Goal: Task Accomplishment & Management: Use online tool/utility

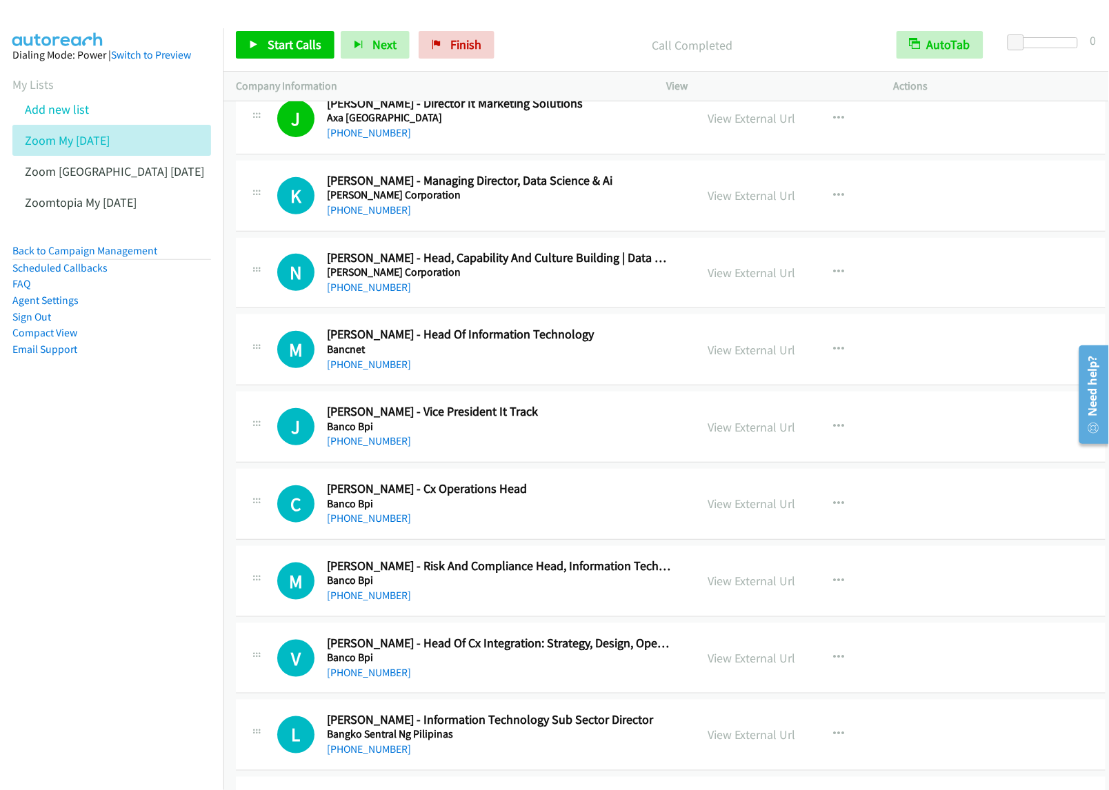
scroll to position [3103, 0]
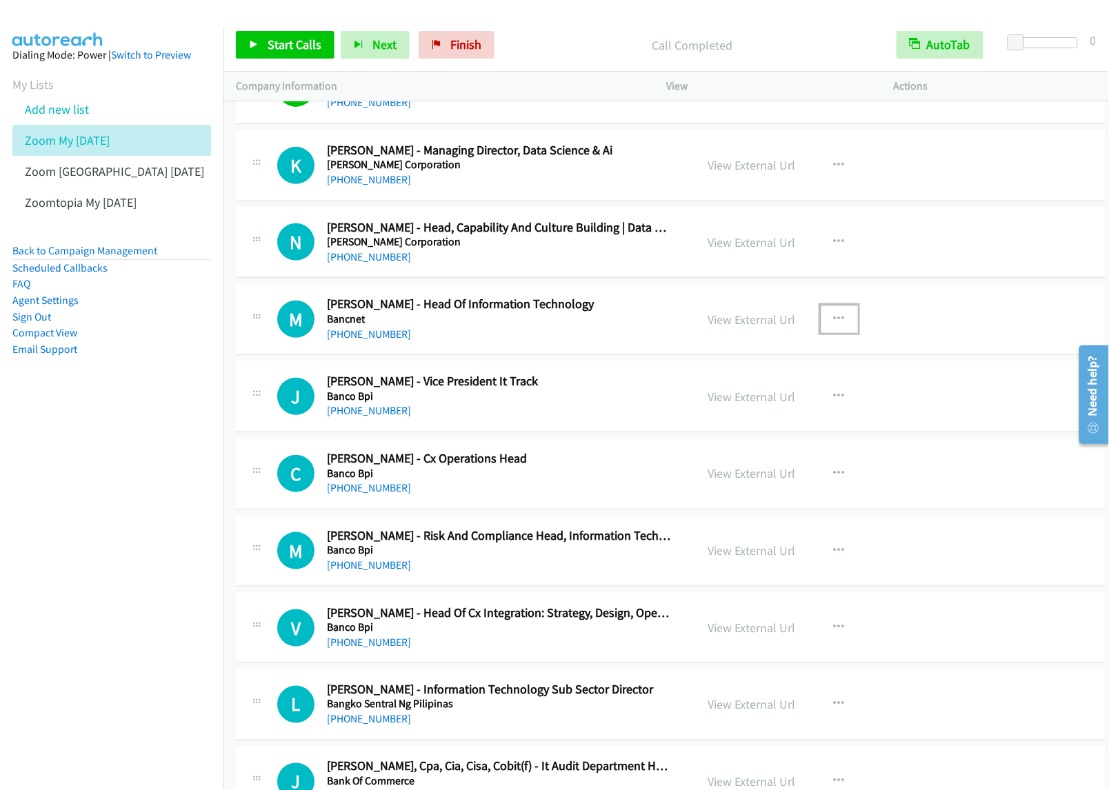
click at [821, 325] on button "button" at bounding box center [839, 320] width 37 height 28
click at [829, 325] on div at bounding box center [554, 395] width 1109 height 790
click at [746, 416] on div "View External Url View External Url Schedule/Manage Callback Start Calls Here R…" at bounding box center [817, 397] width 242 height 46
click at [834, 325] on icon "button" at bounding box center [839, 319] width 11 height 11
click at [824, 321] on div at bounding box center [554, 395] width 1109 height 790
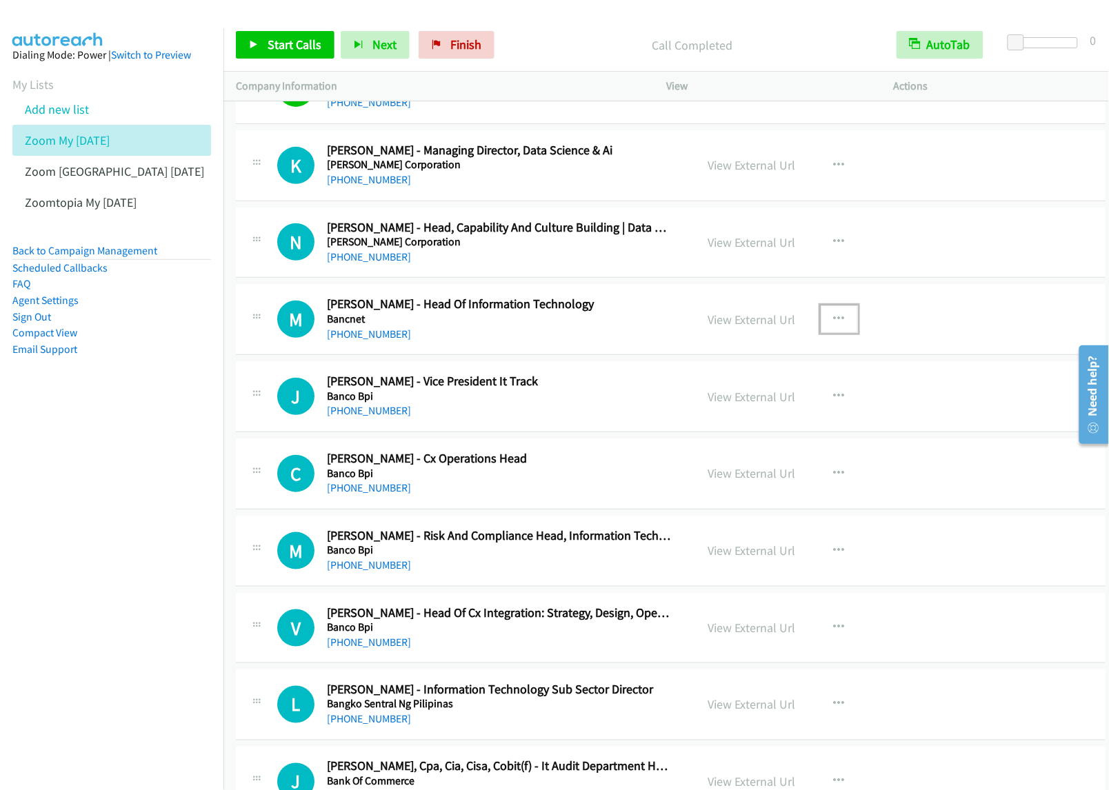
click at [835, 326] on button "button" at bounding box center [839, 320] width 37 height 28
click at [768, 421] on link "Start Calls Here" at bounding box center [765, 410] width 183 height 28
click at [310, 36] on link "Start Calls" at bounding box center [285, 45] width 99 height 28
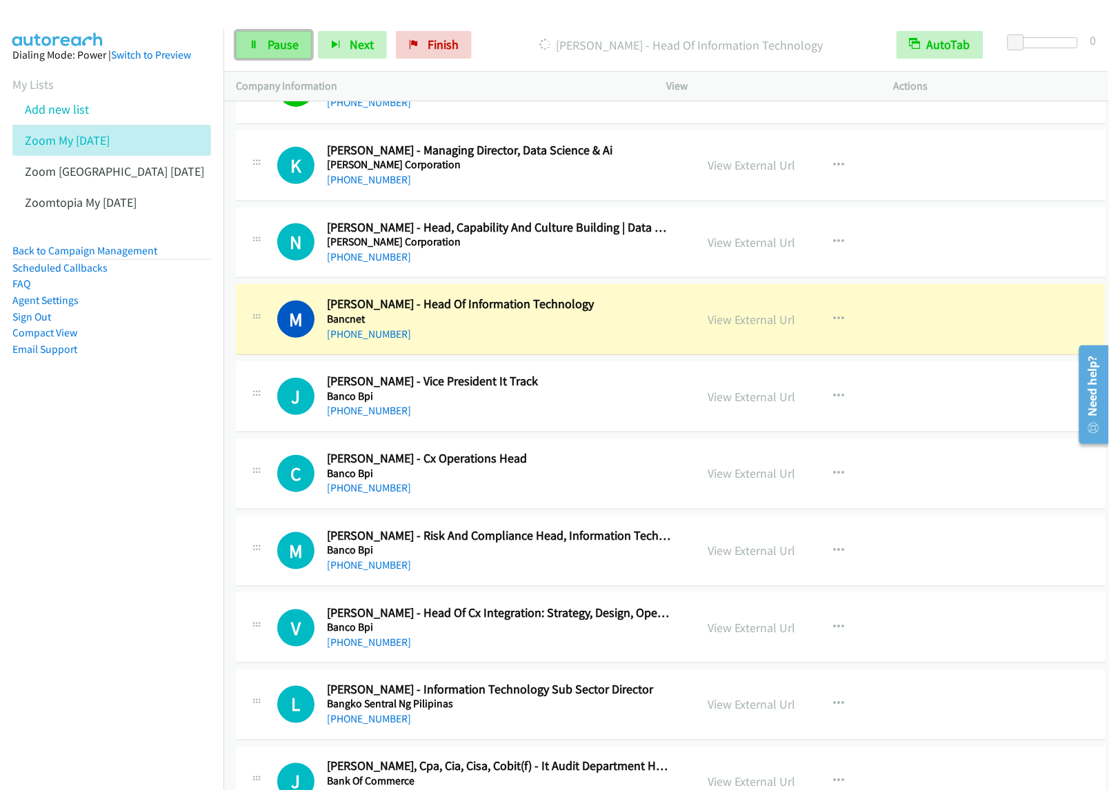
click at [278, 43] on span "Pause" at bounding box center [283, 45] width 31 height 16
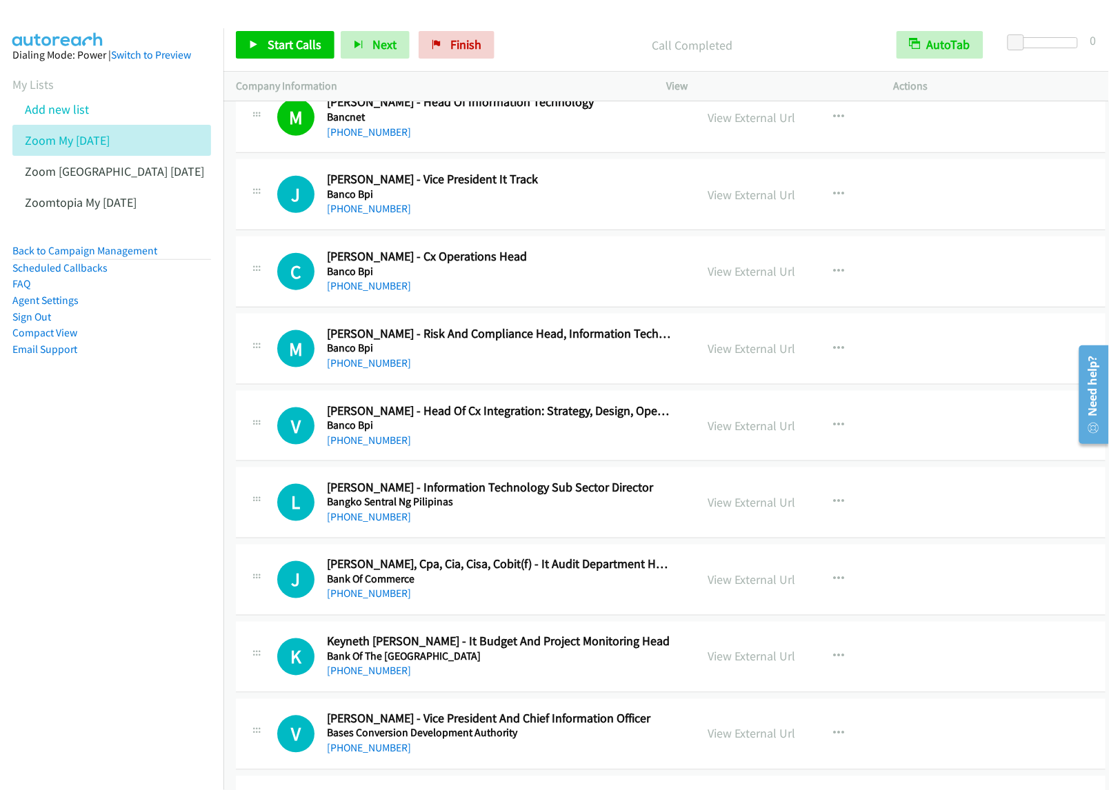
scroll to position [3276, 0]
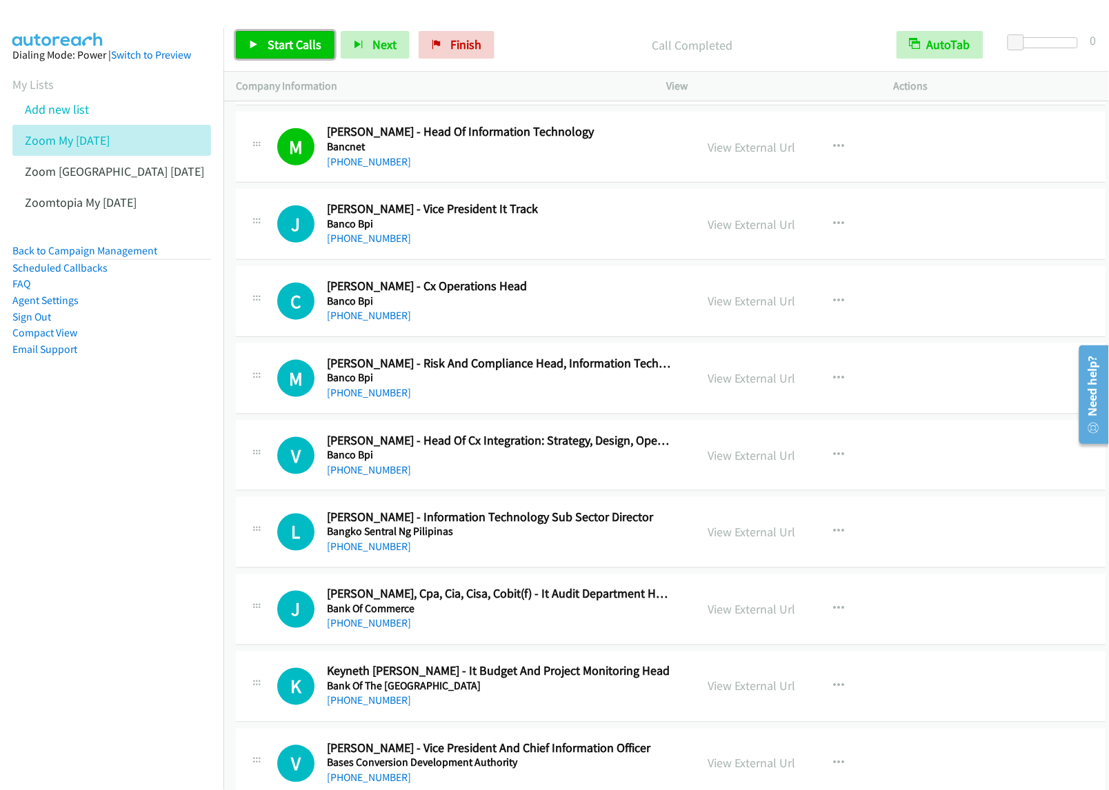
click at [271, 46] on span "Start Calls" at bounding box center [295, 45] width 54 height 16
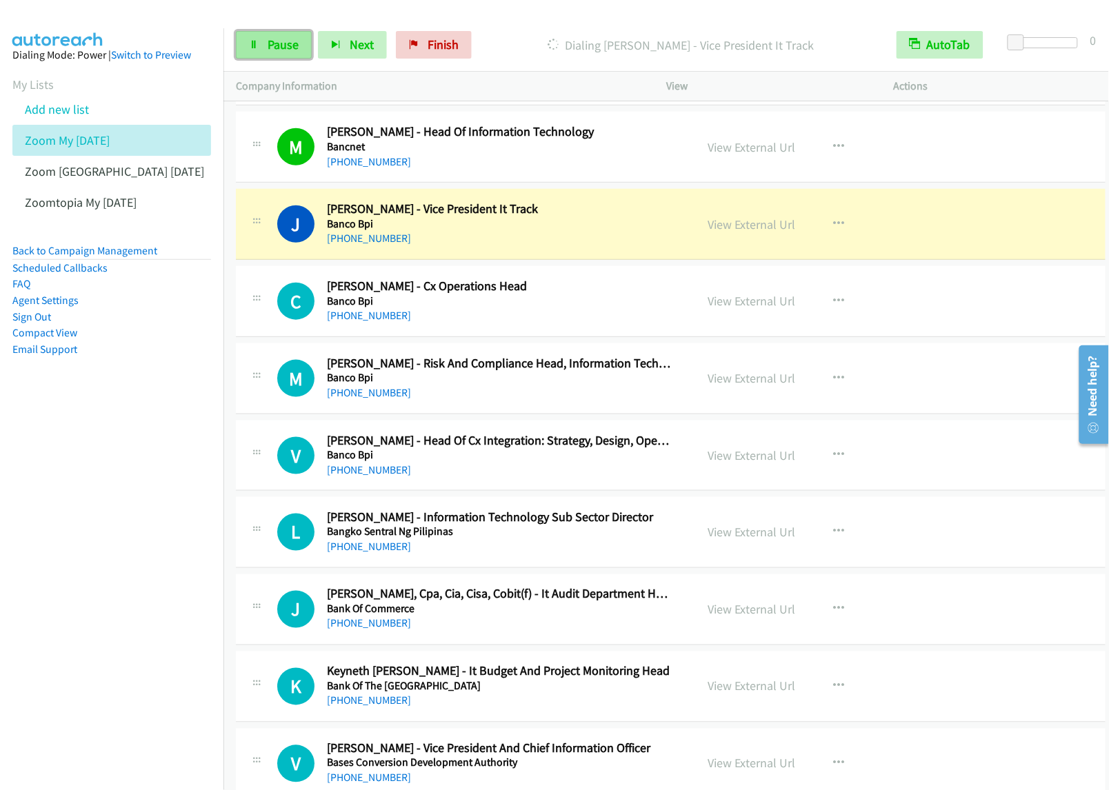
click at [292, 43] on span "Pause" at bounding box center [283, 45] width 31 height 16
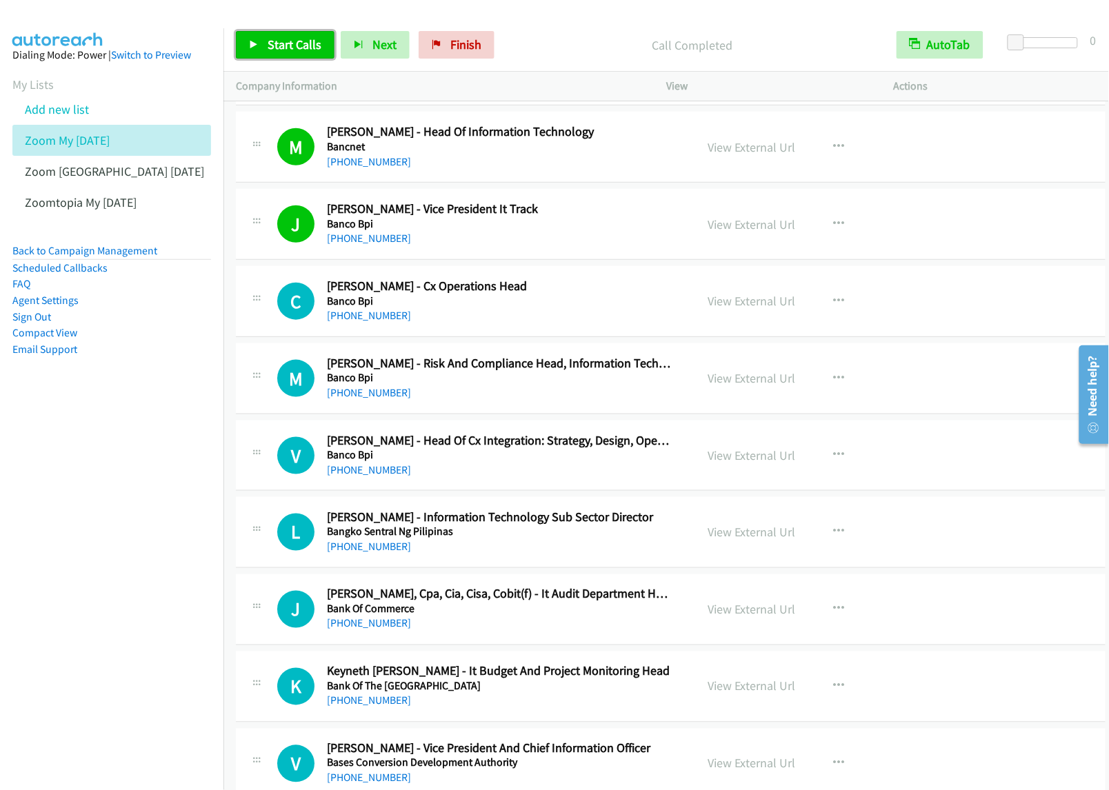
click at [312, 41] on span "Start Calls" at bounding box center [295, 45] width 54 height 16
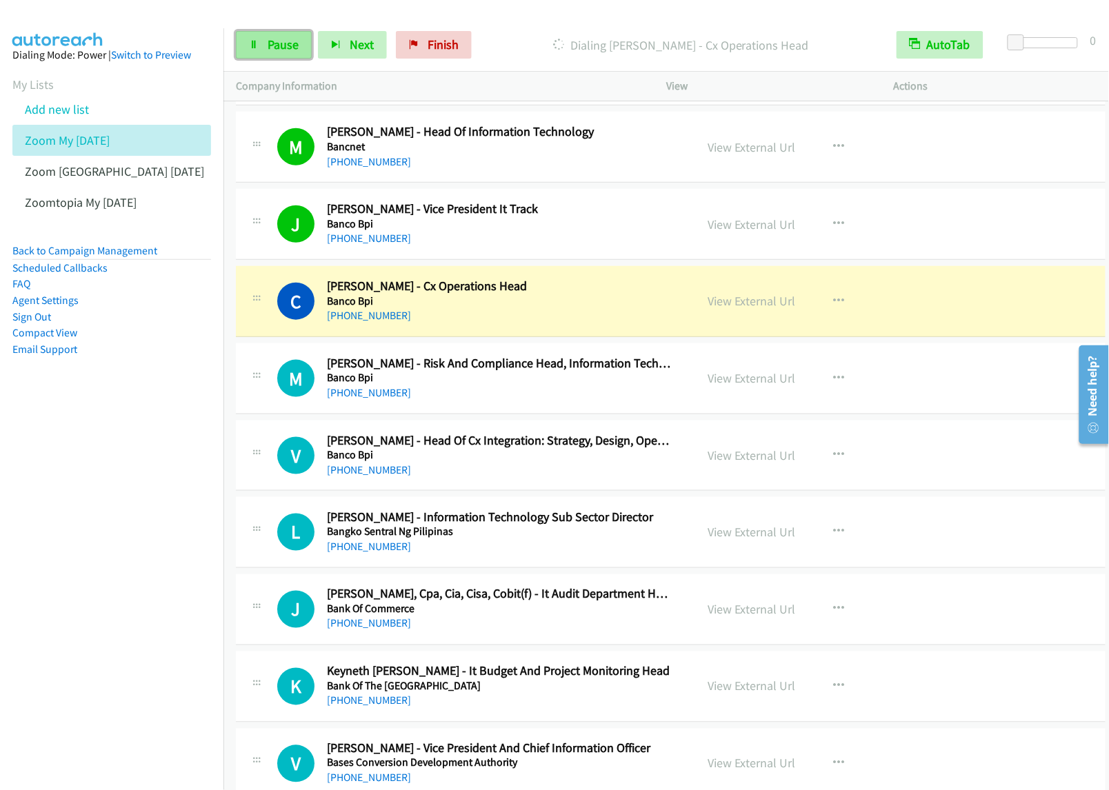
click at [279, 40] on span "Pause" at bounding box center [283, 45] width 31 height 16
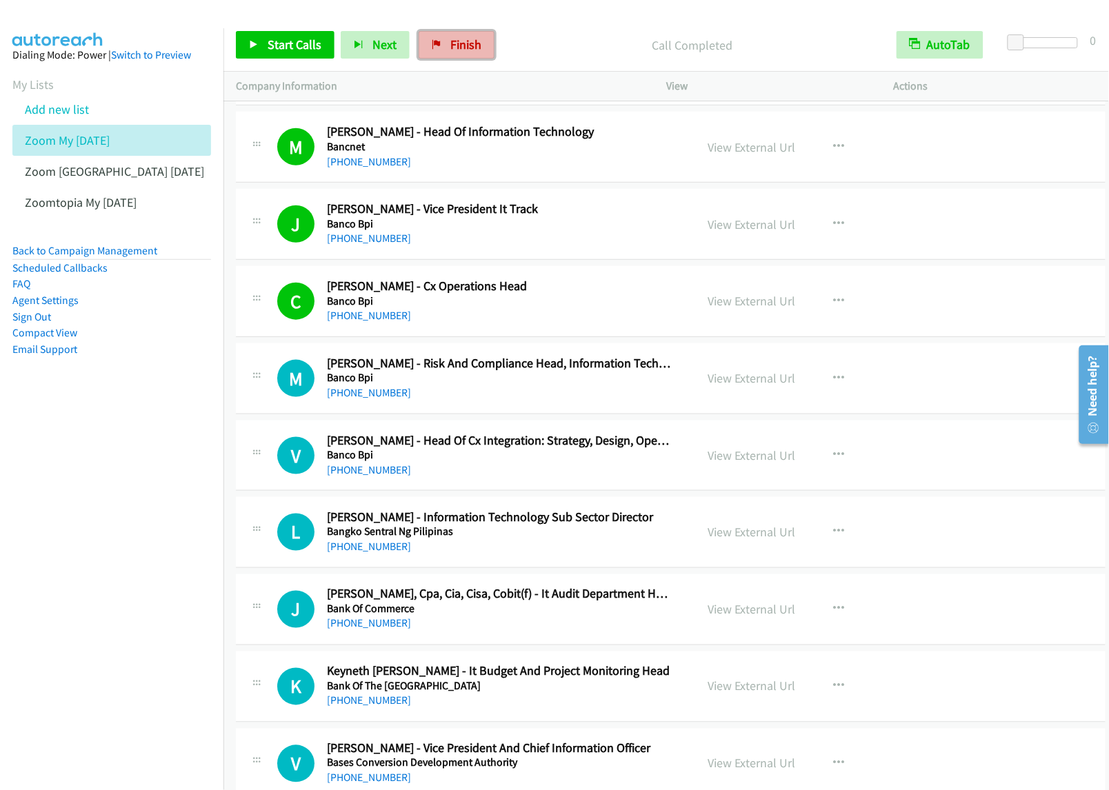
click at [466, 56] on link "Finish" at bounding box center [457, 45] width 76 height 28
